Goal: Information Seeking & Learning: Learn about a topic

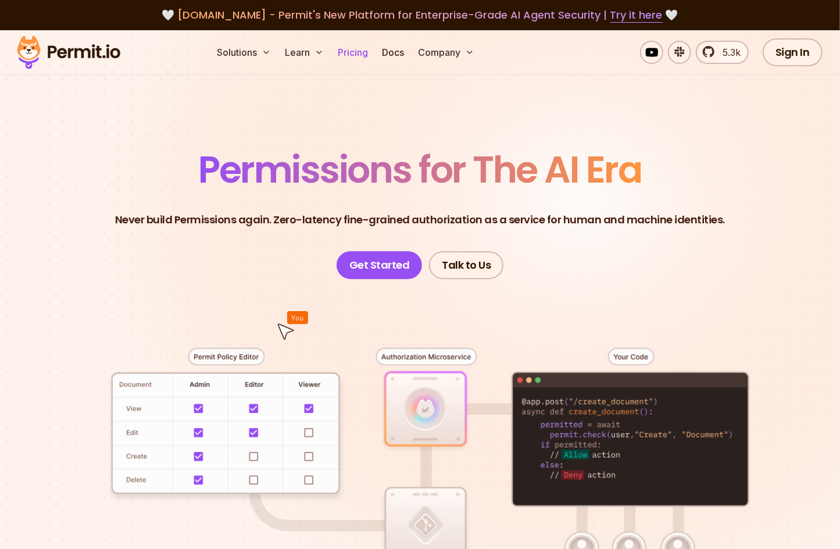
click at [360, 48] on link "Pricing" at bounding box center [353, 52] width 40 height 23
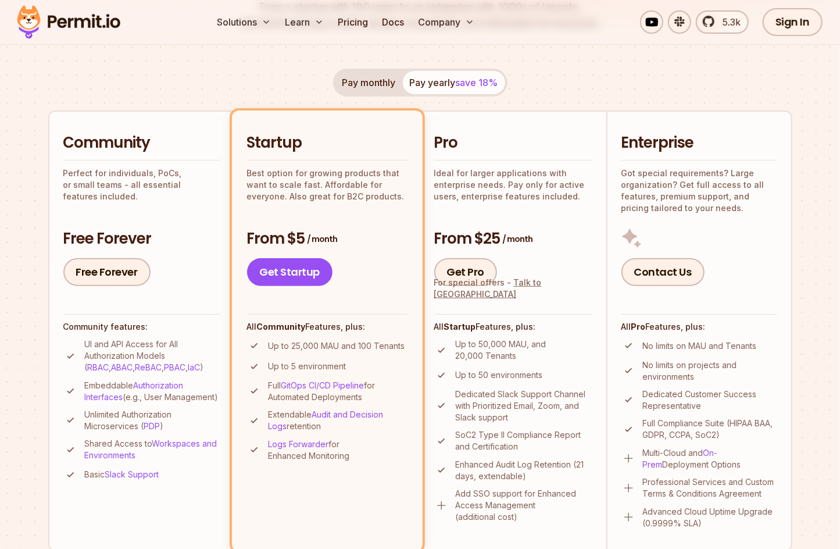
scroll to position [201, 0]
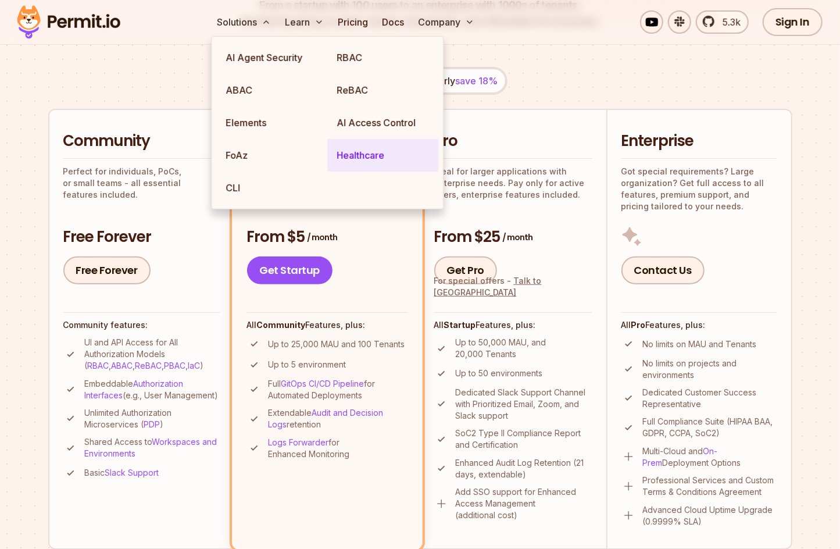
click at [384, 158] on link "Healthcare" at bounding box center [382, 155] width 111 height 33
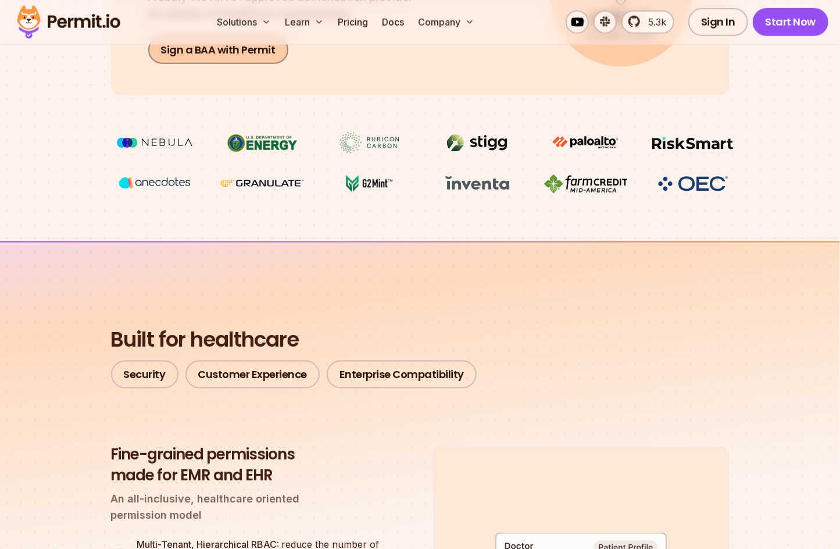
scroll to position [603, 0]
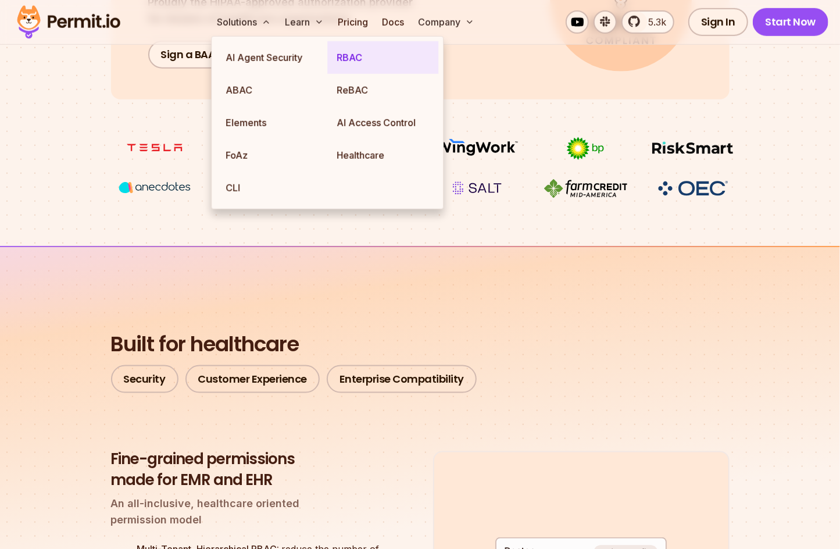
click at [360, 55] on link "RBAC" at bounding box center [382, 57] width 111 height 33
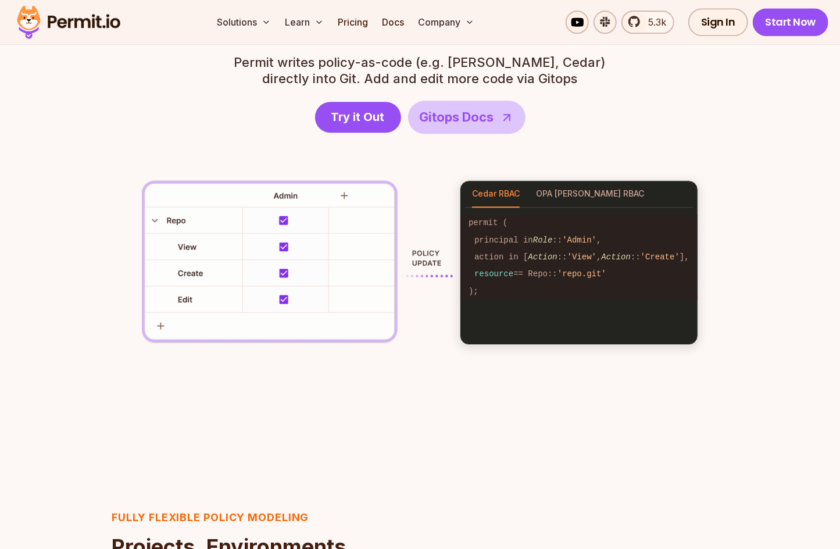
scroll to position [1684, 0]
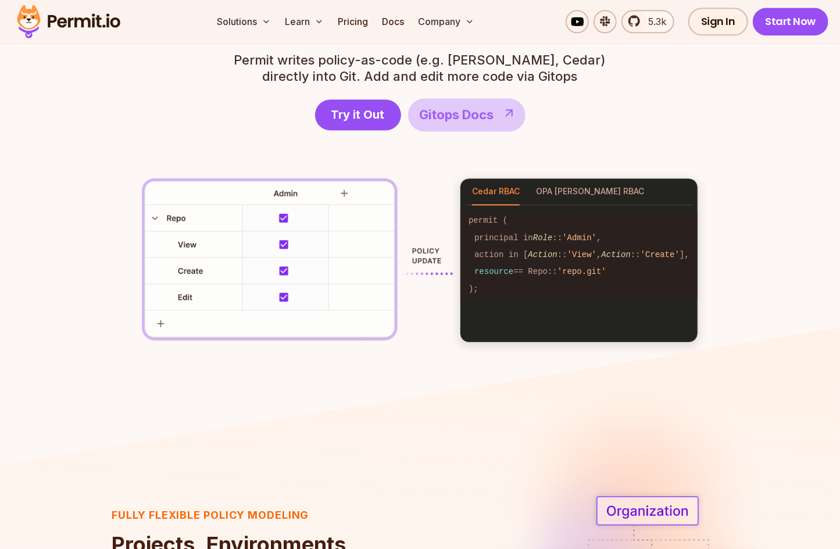
click at [439, 112] on span "Gitops Docs" at bounding box center [457, 115] width 74 height 19
click at [752, 95] on div "RBAC Policy-as-code generator anyone can use We generate RBAC policy-as-code so…" at bounding box center [420, 154] width 670 height 377
